Goal: Transaction & Acquisition: Purchase product/service

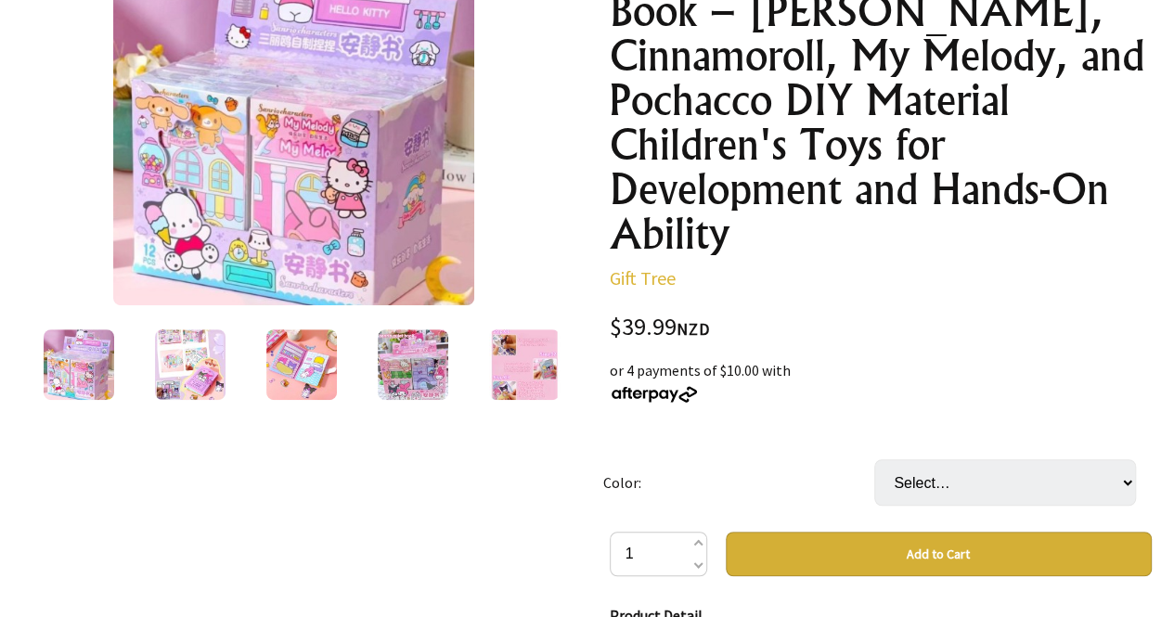
scroll to position [217, 0]
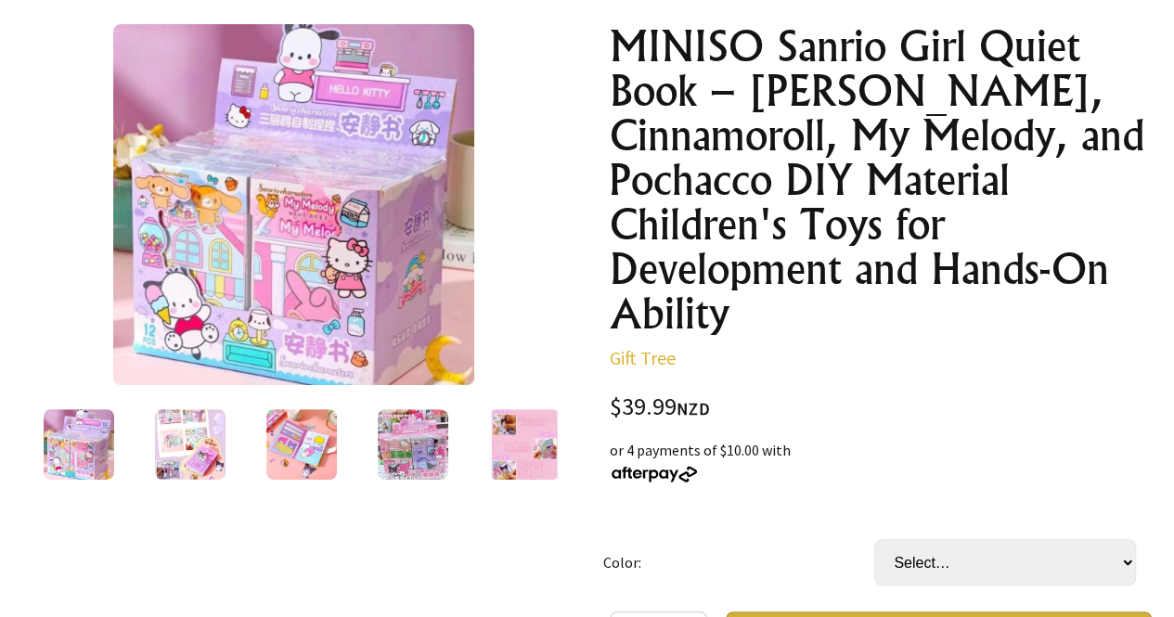
click at [201, 467] on img at bounding box center [190, 444] width 71 height 71
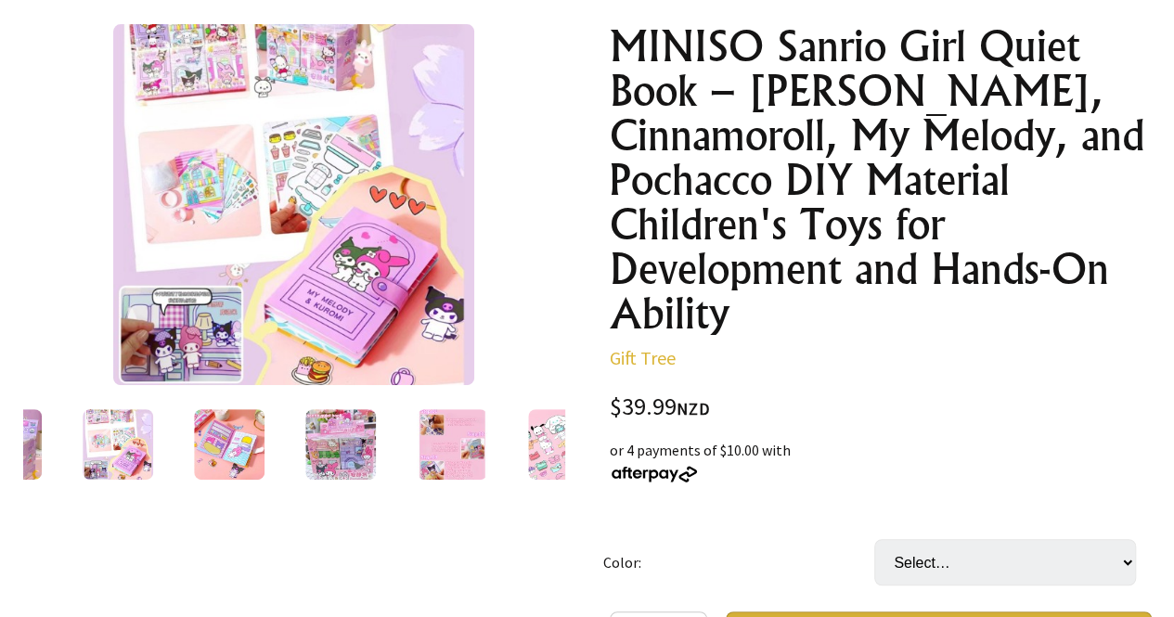
click at [124, 447] on img at bounding box center [118, 444] width 71 height 71
click at [199, 436] on img at bounding box center [229, 444] width 71 height 71
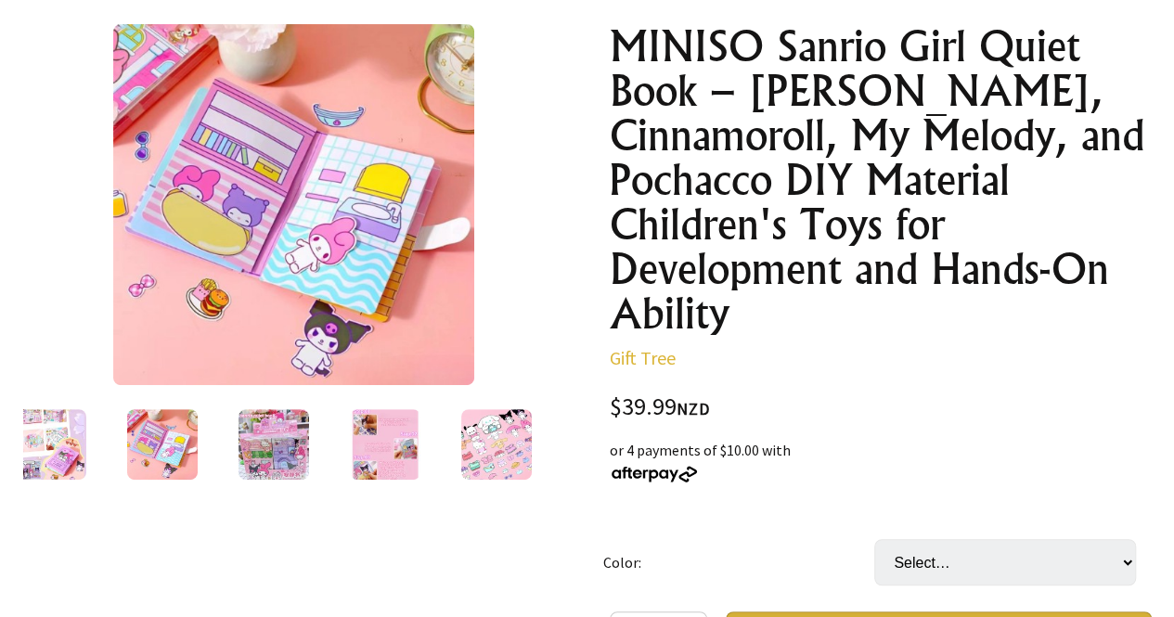
click at [243, 443] on img at bounding box center [273, 444] width 71 height 71
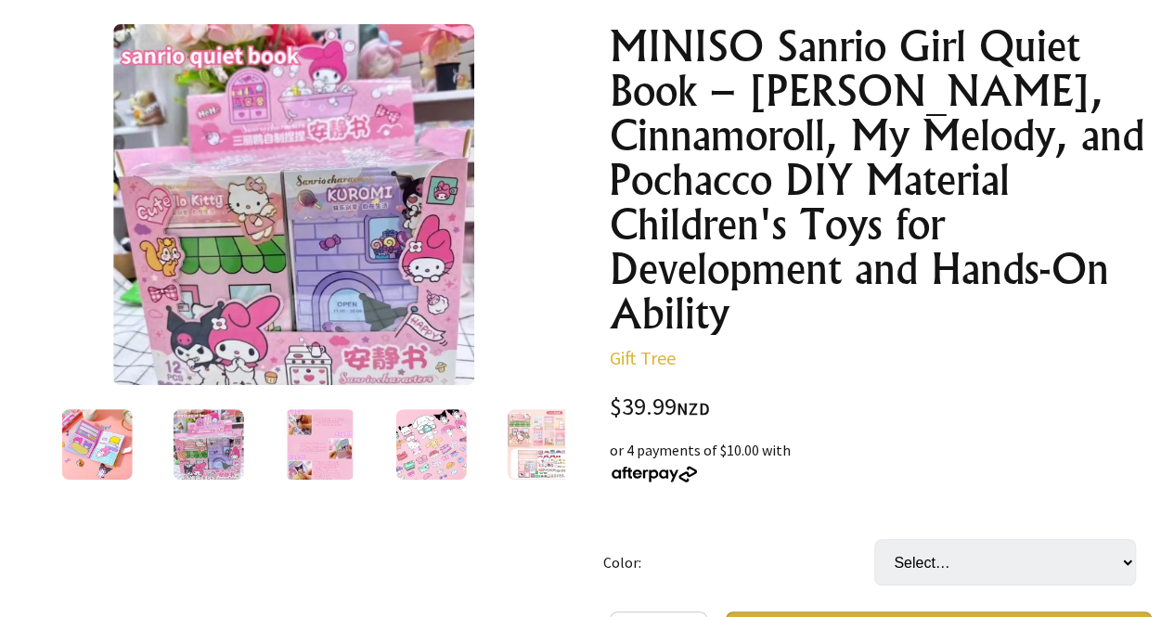
click at [314, 434] on img at bounding box center [319, 444] width 71 height 71
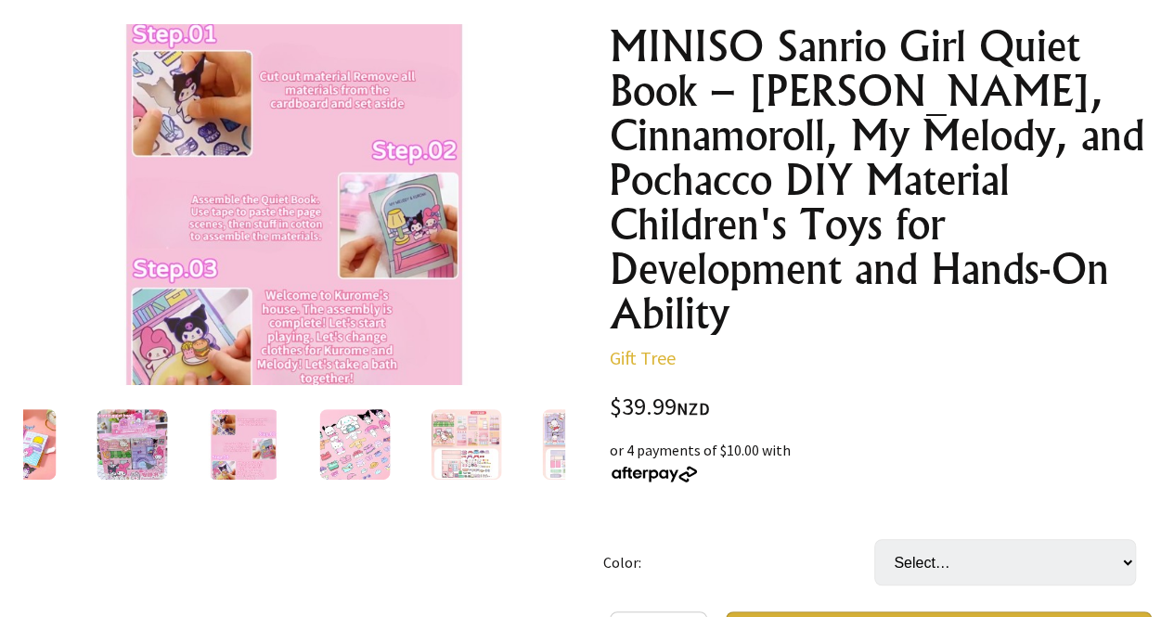
click at [388, 439] on div at bounding box center [354, 445] width 111 height 78
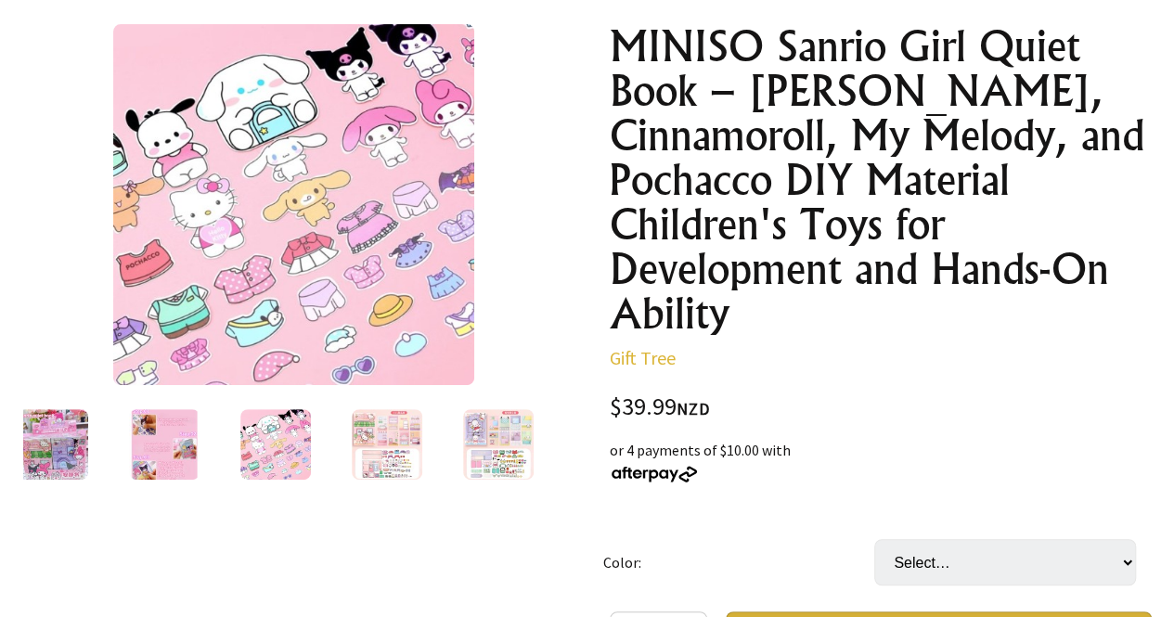
click at [388, 439] on img at bounding box center [387, 444] width 71 height 71
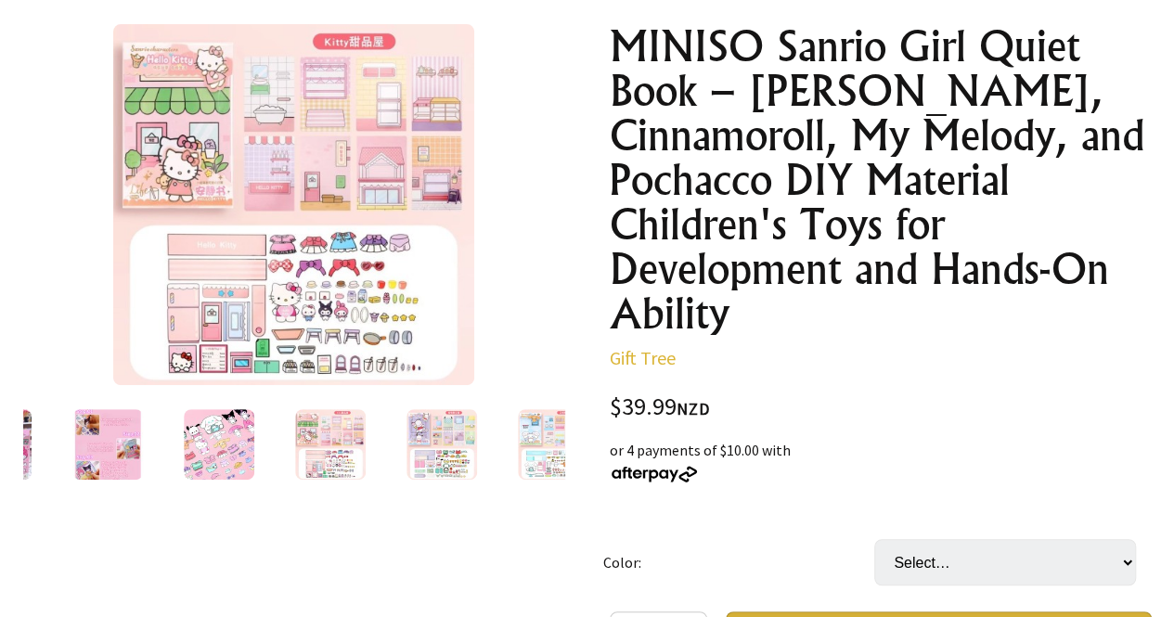
click at [388, 439] on div at bounding box center [441, 445] width 111 height 78
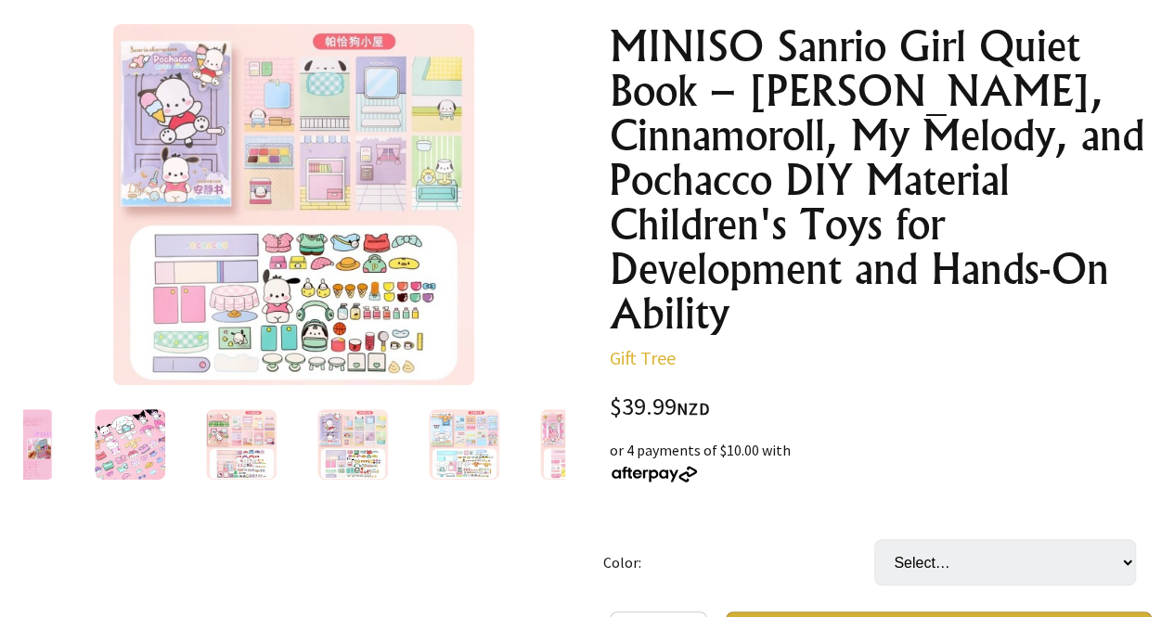
click at [388, 439] on div at bounding box center [352, 445] width 111 height 78
click at [438, 455] on img at bounding box center [464, 444] width 71 height 71
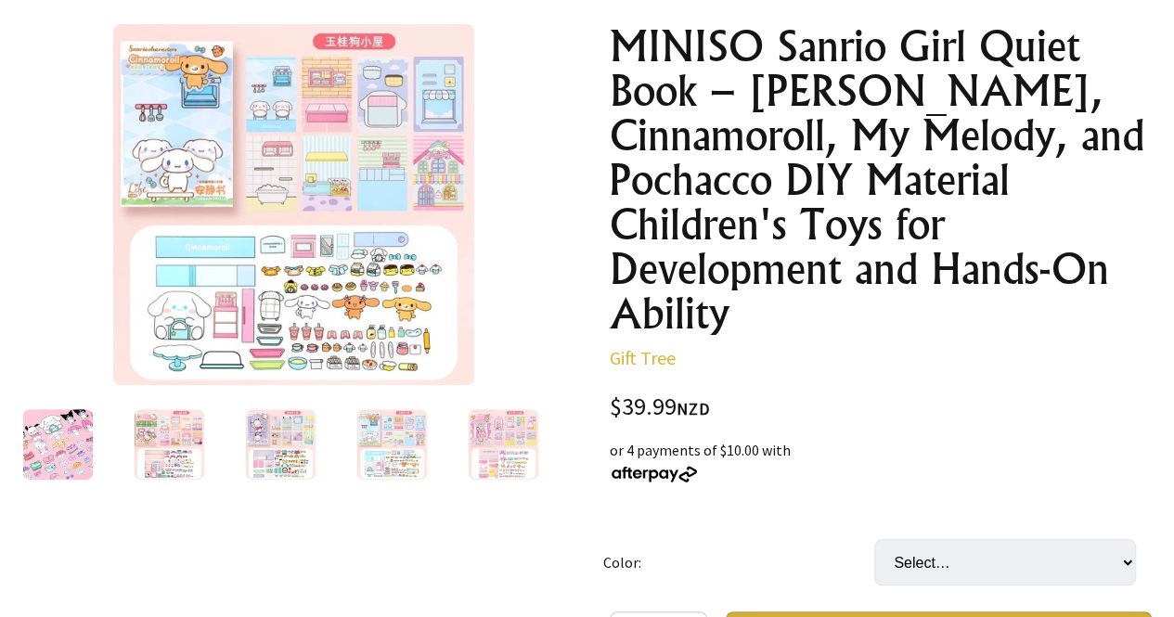
click at [433, 188] on img at bounding box center [293, 204] width 361 height 361
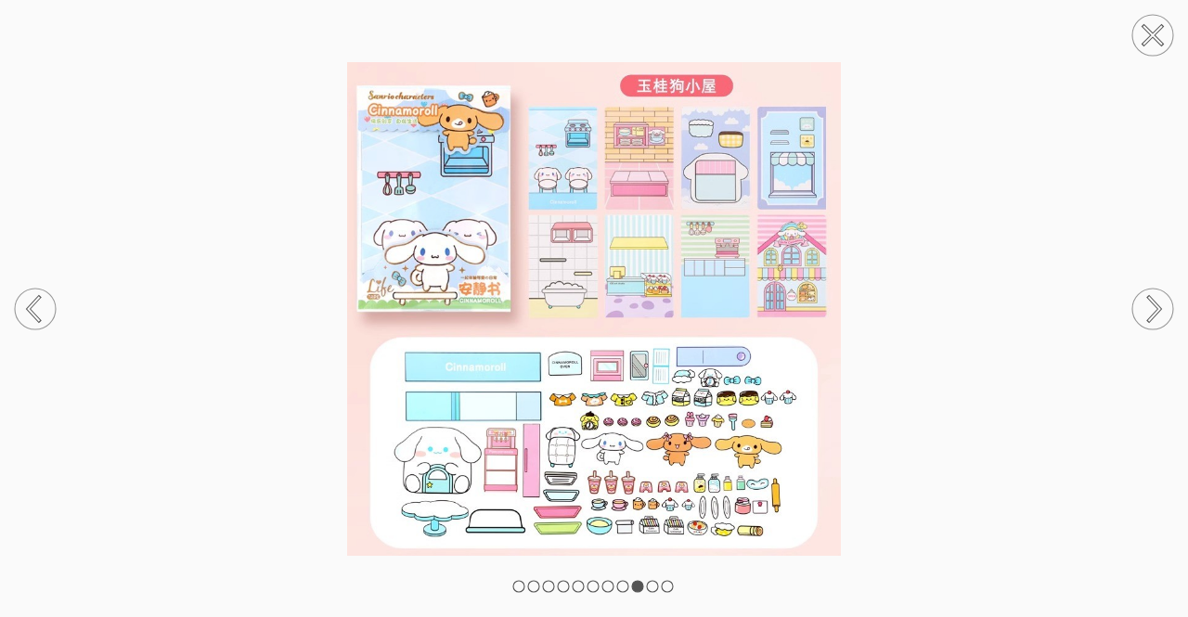
click at [1153, 45] on circle at bounding box center [1153, 35] width 41 height 41
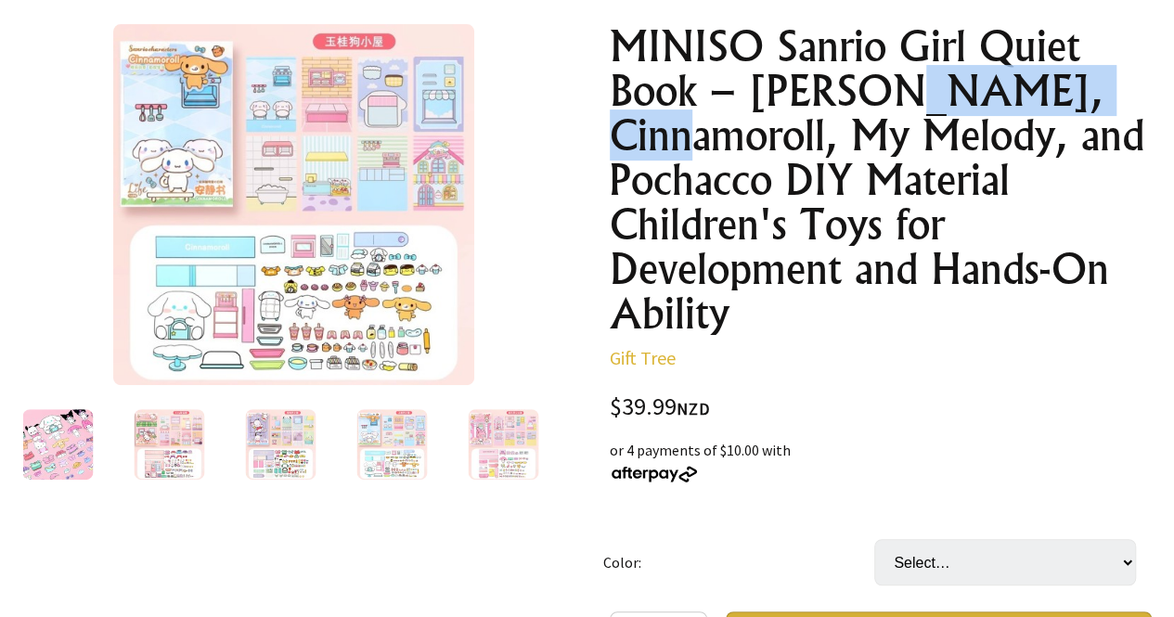
drag, startPoint x: 895, startPoint y: 81, endPoint x: 1118, endPoint y: 92, distance: 223.1
click at [1118, 92] on h1 "MINISO Sanrio Girl Quiet Book – [PERSON_NAME], Cinnamoroll, My Melody, and Poch…" at bounding box center [881, 180] width 542 height 312
copy h1 "Cinnamoroll"
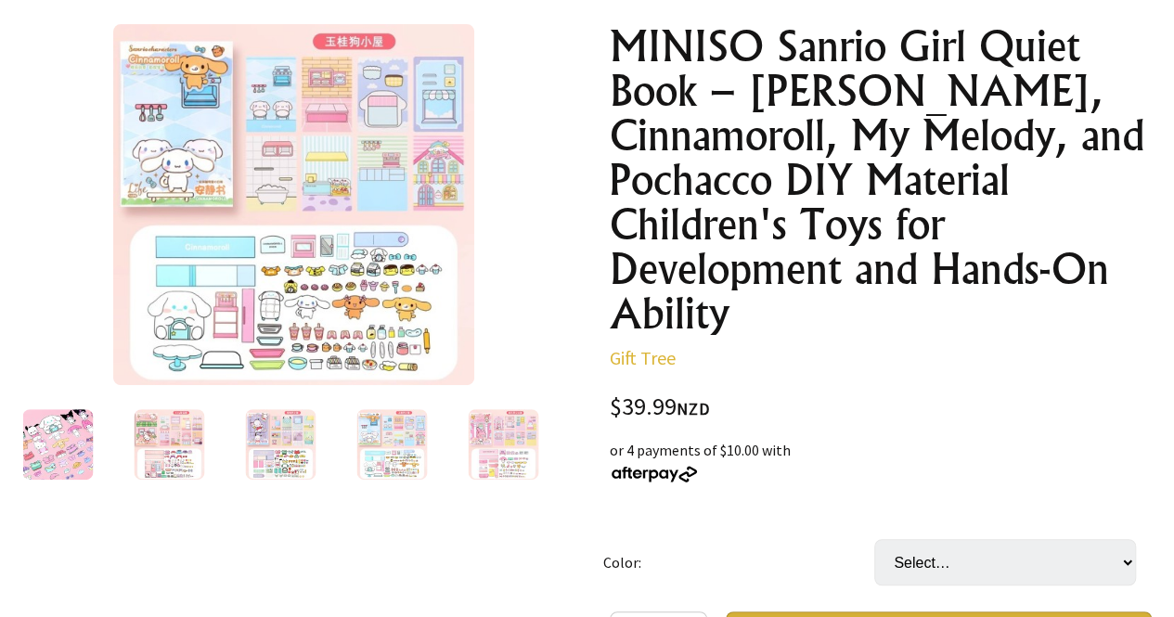
click at [1023, 395] on div "$39.99 NZD" at bounding box center [881, 407] width 542 height 25
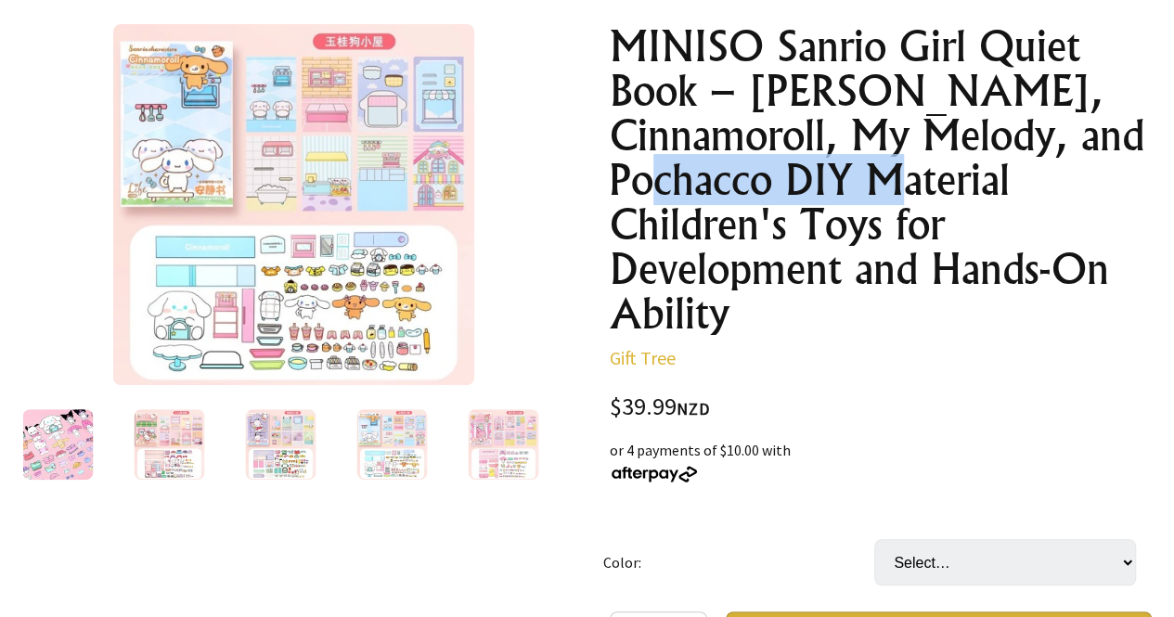
drag, startPoint x: 603, startPoint y: 166, endPoint x: 832, endPoint y: 183, distance: 229.0
copy h1 "DIY Material"
